Goal: Task Accomplishment & Management: Manage account settings

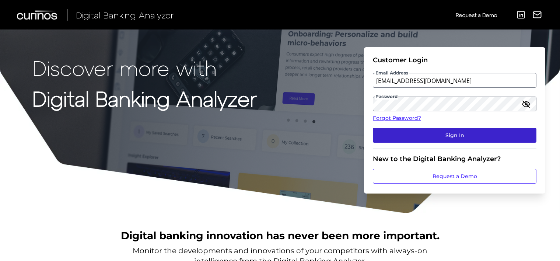
click at [403, 136] on button "Sign In" at bounding box center [455, 135] width 164 height 15
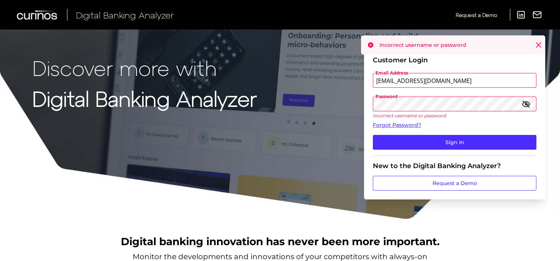
click at [526, 103] on icon "button" at bounding box center [526, 103] width 9 height 9
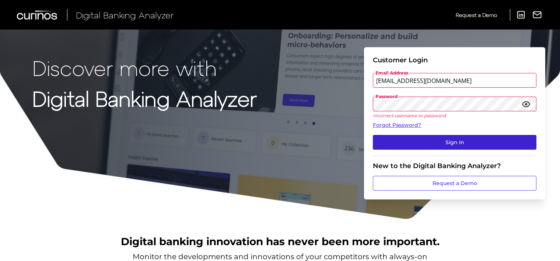
click at [426, 140] on button "Sign In" at bounding box center [455, 142] width 164 height 15
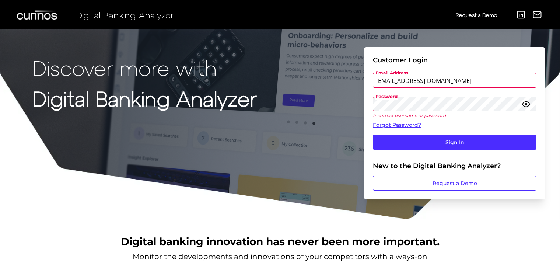
click at [296, 105] on div "Discover more with Digital Banking Analyzer Customer Login Email Address client…" at bounding box center [280, 110] width 560 height 220
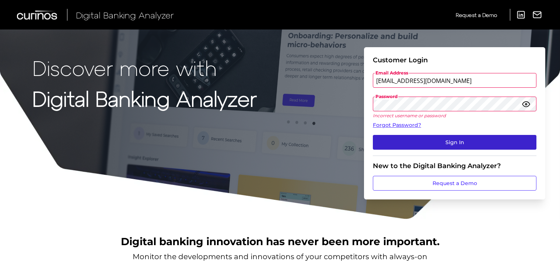
click at [392, 141] on button "Sign In" at bounding box center [455, 142] width 164 height 15
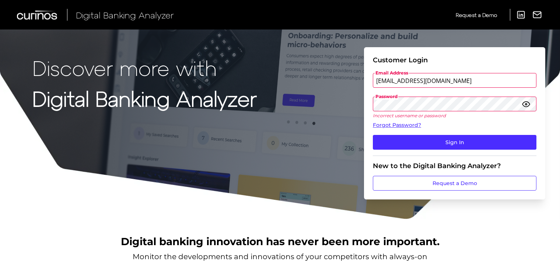
click at [332, 113] on div "Discover more with Digital Banking Analyzer Customer Login Email Address client…" at bounding box center [280, 110] width 560 height 220
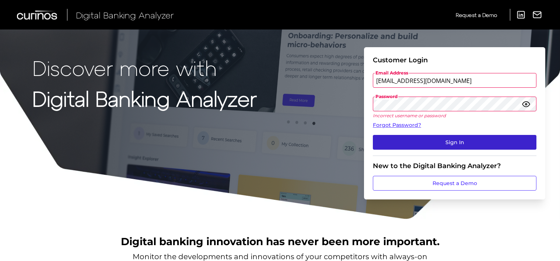
click at [399, 144] on button "Sign In" at bounding box center [455, 142] width 164 height 15
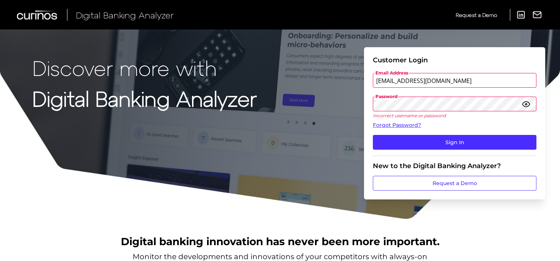
drag, startPoint x: 451, startPoint y: 78, endPoint x: 374, endPoint y: 78, distance: 76.3
click at [374, 78] on input "[EMAIL_ADDRESS][DOMAIN_NAME]" at bounding box center [455, 80] width 164 height 15
paste input "nastia.muliar@asd.tea"
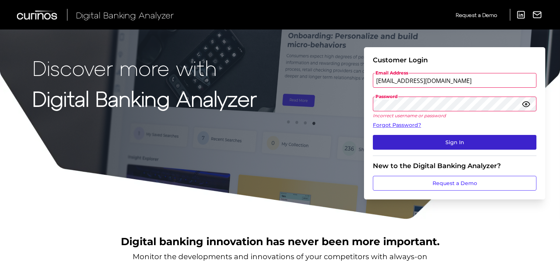
click at [422, 144] on button "Sign In" at bounding box center [455, 142] width 164 height 15
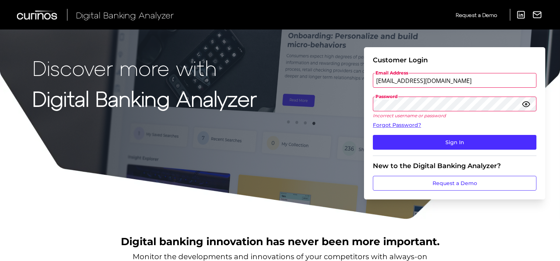
click at [467, 78] on input "nastia.muliar@asd.team" at bounding box center [455, 80] width 164 height 15
drag, startPoint x: 467, startPoint y: 78, endPoint x: 361, endPoint y: 73, distance: 105.9
click at [361, 73] on div "Discover more with Digital Banking Analyzer Customer Login Email Address nastia…" at bounding box center [280, 110] width 560 height 220
click at [525, 105] on icon "button" at bounding box center [526, 103] width 9 height 9
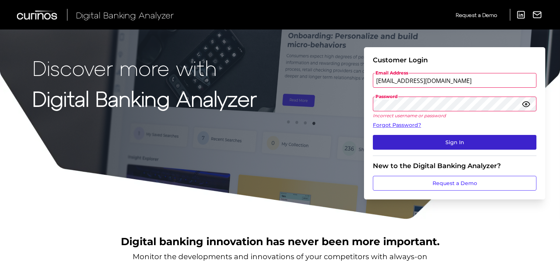
click at [440, 144] on button "Sign In" at bounding box center [455, 142] width 164 height 15
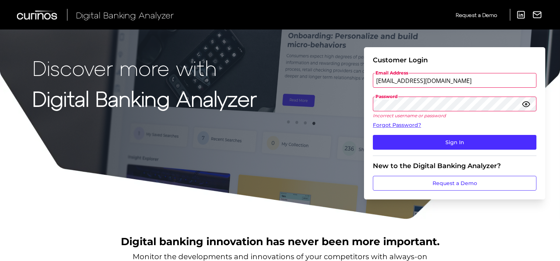
drag, startPoint x: 452, startPoint y: 80, endPoint x: 371, endPoint y: 77, distance: 81.1
click at [371, 77] on form "Customer Login Email Address client.test5124@gmail.com Password Incorrect usern…" at bounding box center [454, 123] width 181 height 152
type input "[EMAIL_ADDRESS][DOMAIN_NAME]"
click at [325, 119] on div "Discover more with Digital Banking Analyzer Customer Login Email Address [EMAIL…" at bounding box center [280, 110] width 560 height 220
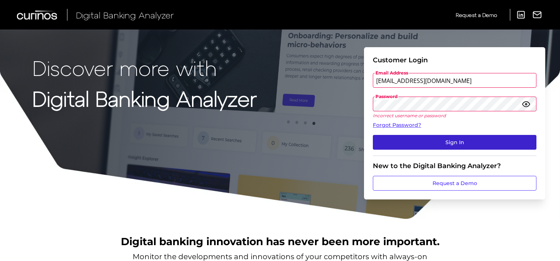
click at [423, 143] on button "Sign In" at bounding box center [455, 142] width 164 height 15
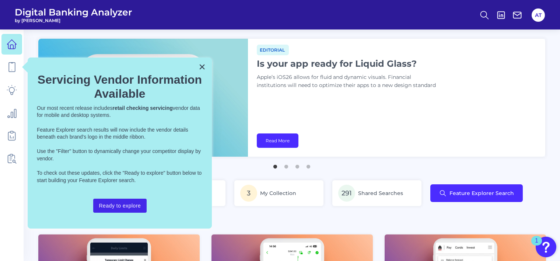
click at [122, 204] on button "Ready to explore" at bounding box center [120, 206] width 54 height 14
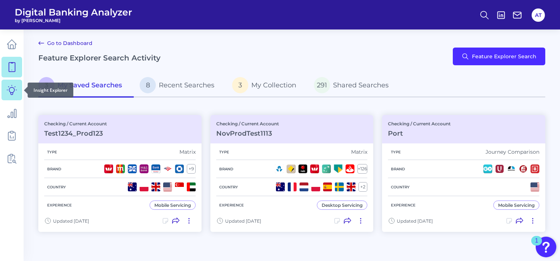
click at [12, 91] on icon at bounding box center [12, 90] width 10 height 10
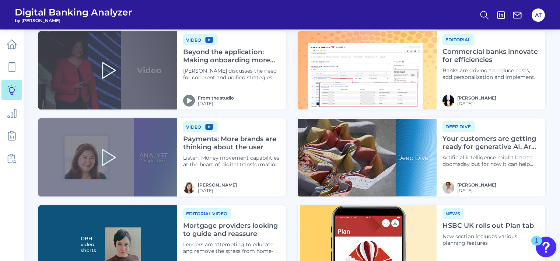
scroll to position [663, 0]
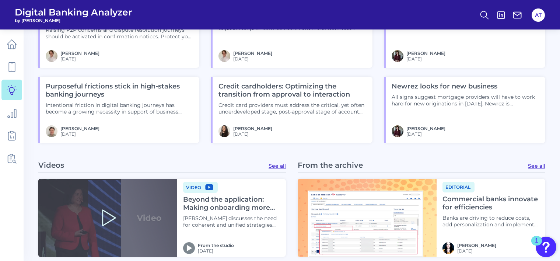
click at [281, 164] on link "See all" at bounding box center [277, 165] width 17 height 7
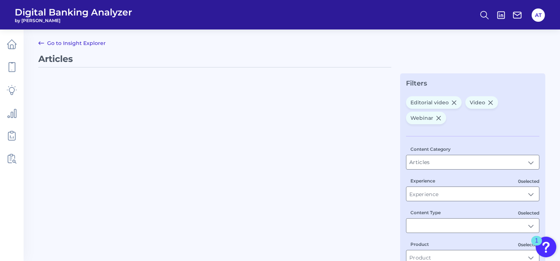
type input "Video, Editorial video, Webinar"
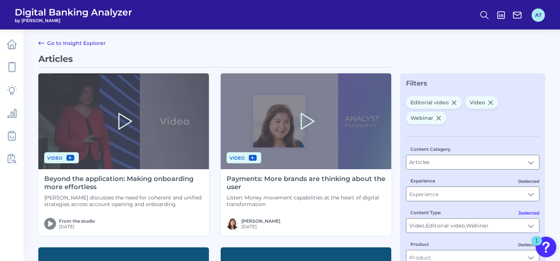
click at [539, 14] on button "AT" at bounding box center [538, 14] width 13 height 13
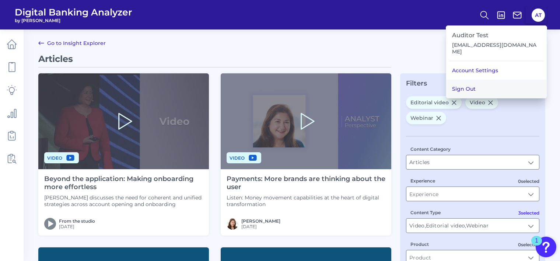
click at [493, 80] on button "Sign Out" at bounding box center [496, 89] width 101 height 18
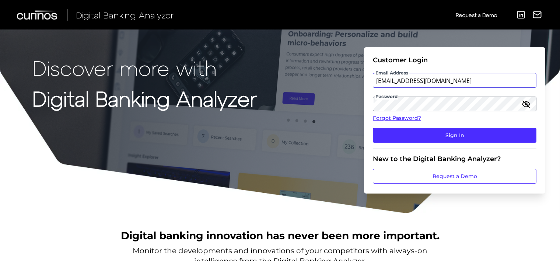
drag, startPoint x: 459, startPoint y: 81, endPoint x: 371, endPoint y: 80, distance: 87.7
click at [371, 80] on form "Customer Login Email Address [EMAIL_ADDRESS][DOMAIN_NAME] Password Forgot Passw…" at bounding box center [454, 120] width 181 height 146
type input "[EMAIL_ADDRESS][DOMAIN_NAME]"
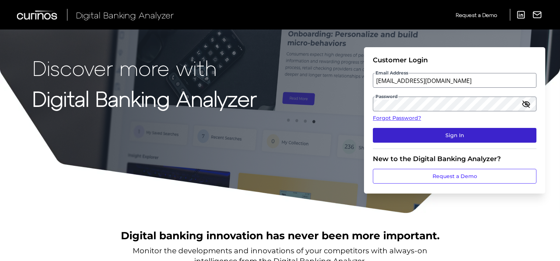
click at [412, 130] on button "Sign In" at bounding box center [455, 135] width 164 height 15
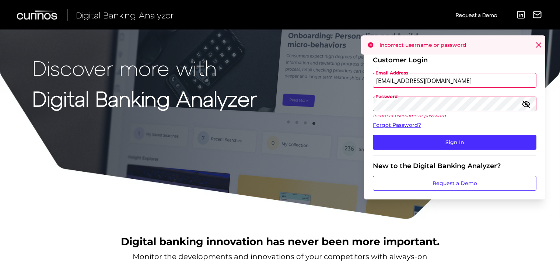
click at [522, 102] on icon "button" at bounding box center [526, 103] width 9 height 9
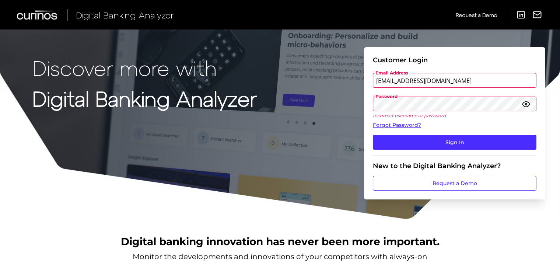
click at [318, 107] on div "Discover more with Digital Banking Analyzer Customer Login Email Address [EMAIL…" at bounding box center [280, 110] width 560 height 220
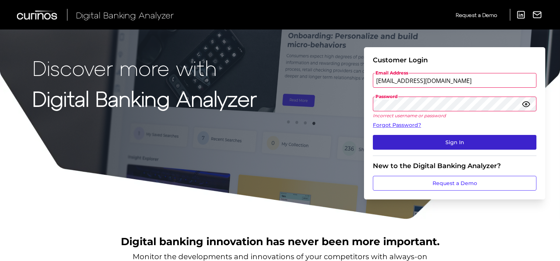
click at [418, 145] on button "Sign In" at bounding box center [455, 142] width 164 height 15
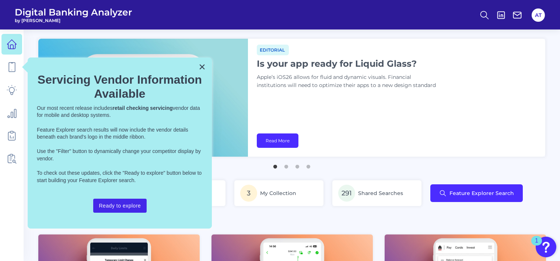
click at [112, 203] on button "Ready to explore" at bounding box center [120, 206] width 54 height 14
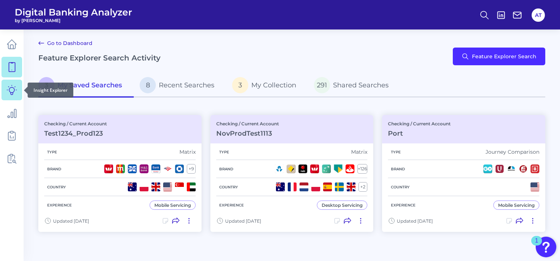
click at [11, 91] on icon at bounding box center [12, 90] width 10 height 10
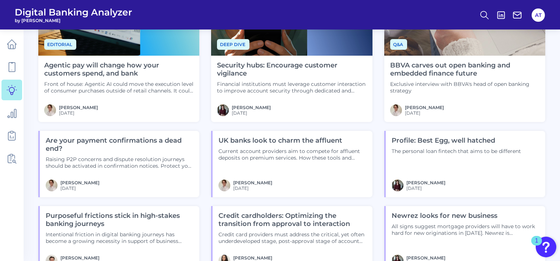
scroll to position [644, 0]
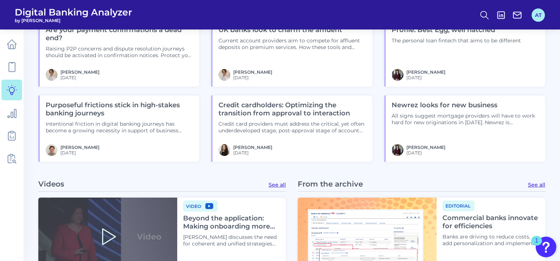
click at [538, 14] on button "AT" at bounding box center [538, 14] width 13 height 13
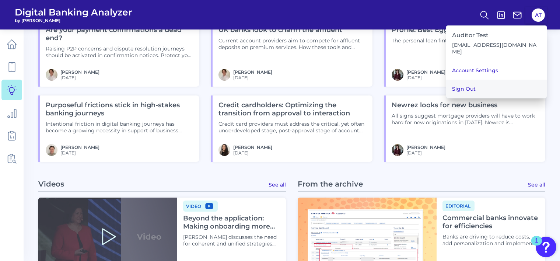
click at [499, 80] on button "Sign Out" at bounding box center [496, 89] width 101 height 18
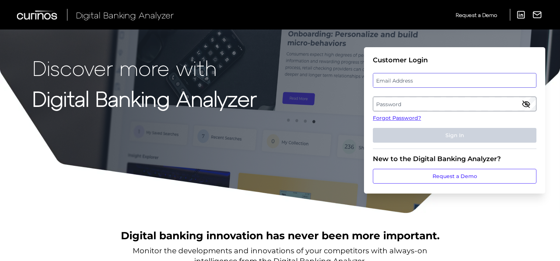
type input "[EMAIL_ADDRESS][DOMAIN_NAME]"
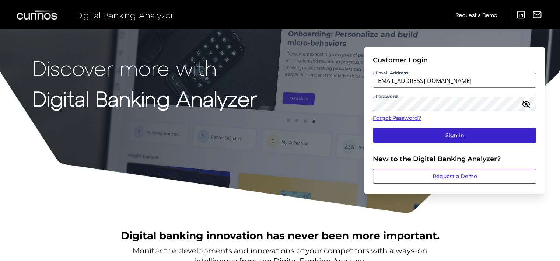
click at [427, 133] on button "Sign In" at bounding box center [455, 135] width 164 height 15
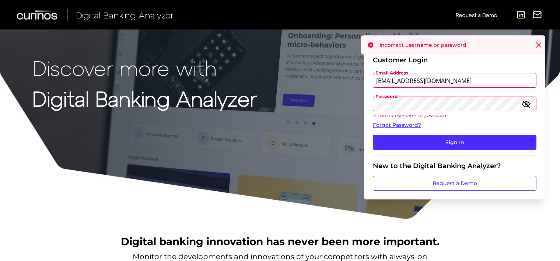
click at [523, 102] on icon "button" at bounding box center [526, 103] width 9 height 9
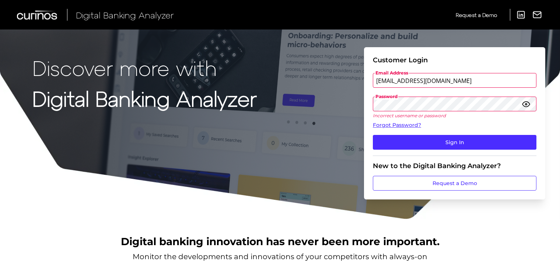
click at [367, 104] on form "Customer Login Email Address client.test5124@gmail.com Password Incorrect usern…" at bounding box center [454, 123] width 181 height 152
click at [323, 120] on div "Discover more with Digital Banking Analyzer Customer Login Email Address client…" at bounding box center [280, 110] width 560 height 220
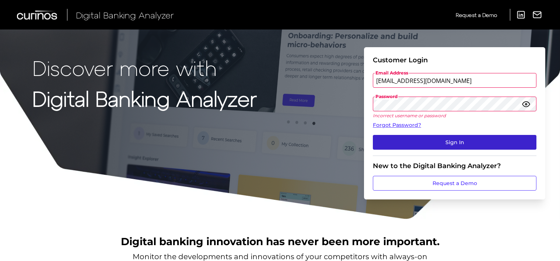
click at [435, 143] on button "Sign In" at bounding box center [455, 142] width 164 height 15
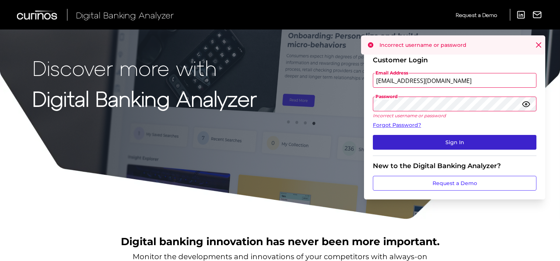
click at [435, 143] on button "Sign In" at bounding box center [455, 142] width 164 height 15
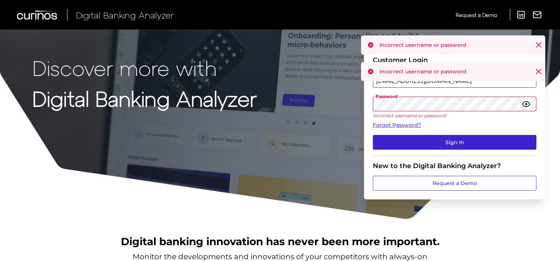
click at [435, 143] on button "Sign In" at bounding box center [455, 142] width 164 height 15
